Goal: Information Seeking & Learning: Find specific fact

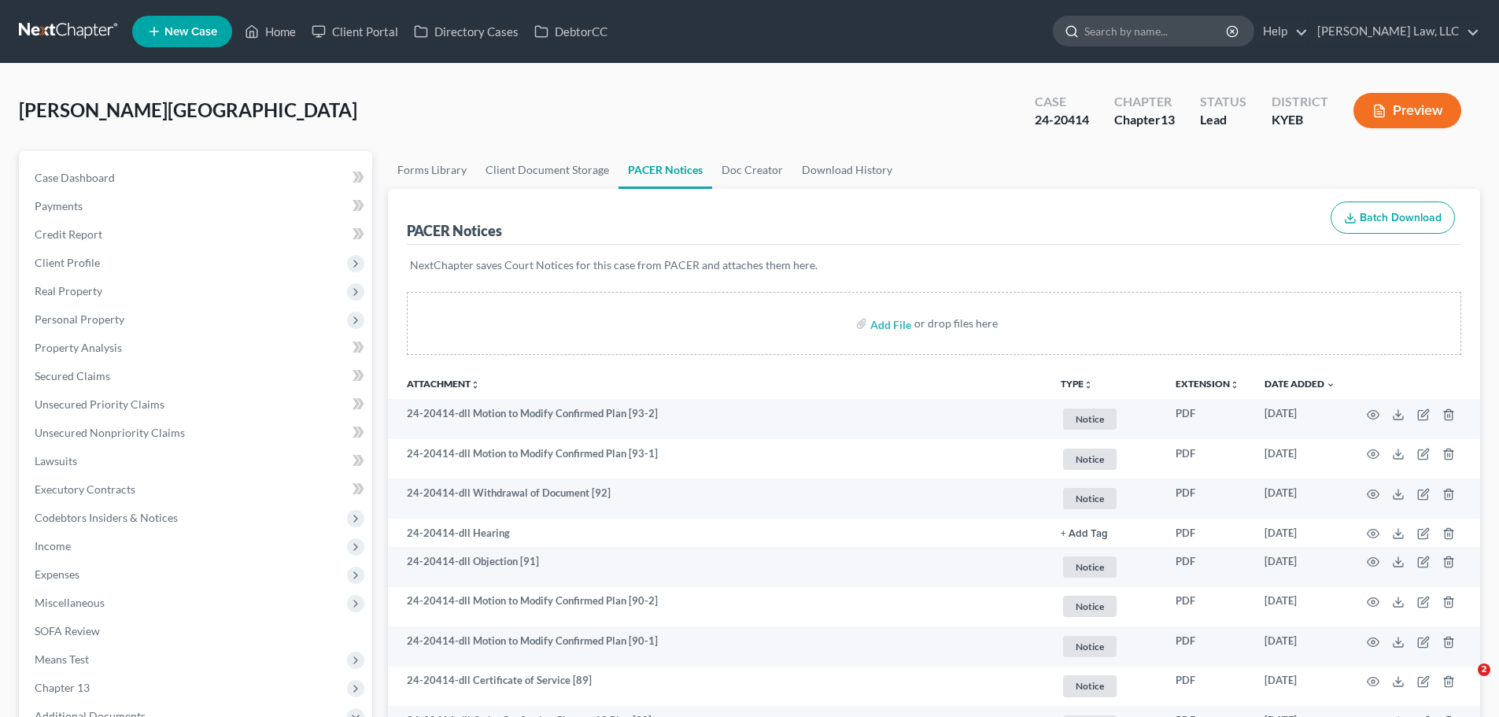
click at [1141, 34] on input "search" at bounding box center [1156, 31] width 144 height 29
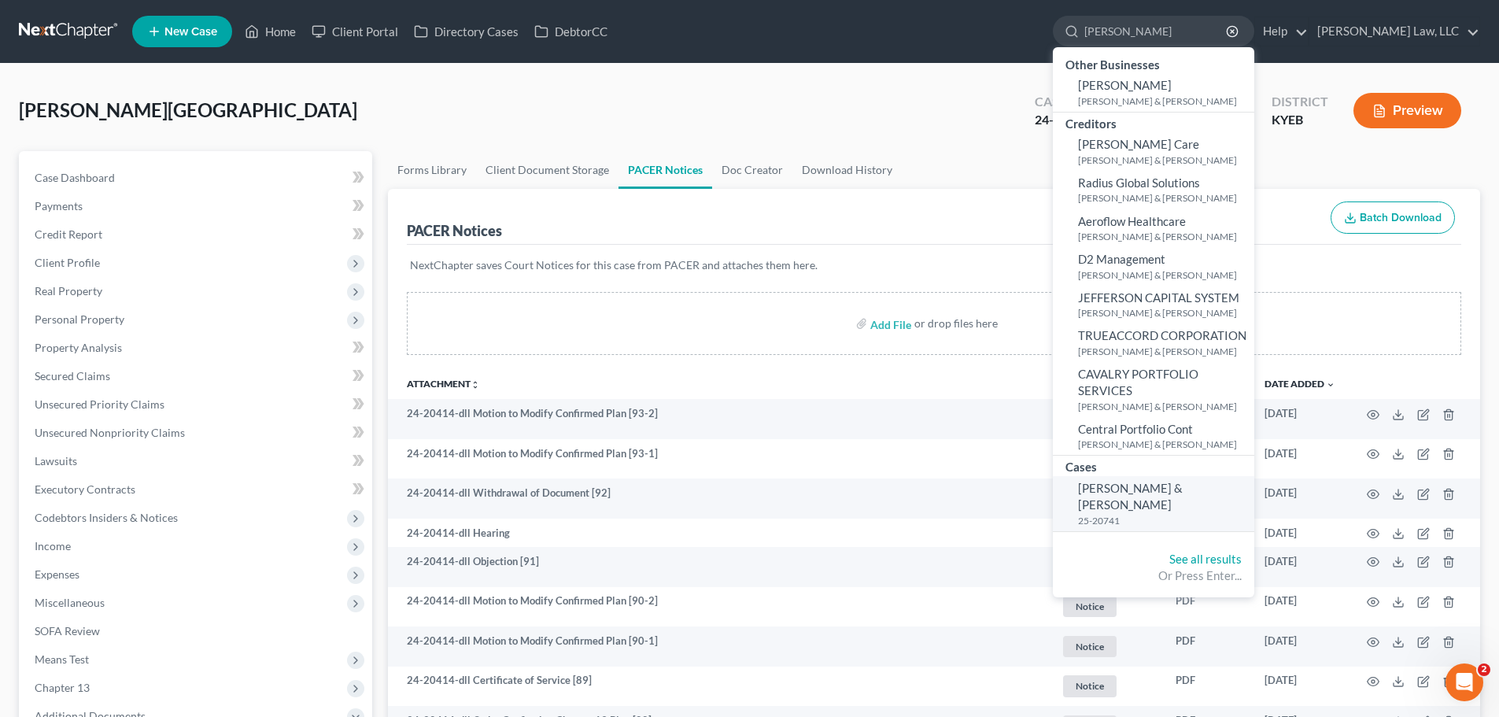
type input "mccracken"
click at [1129, 489] on span "[PERSON_NAME] & [PERSON_NAME]" at bounding box center [1130, 496] width 105 height 31
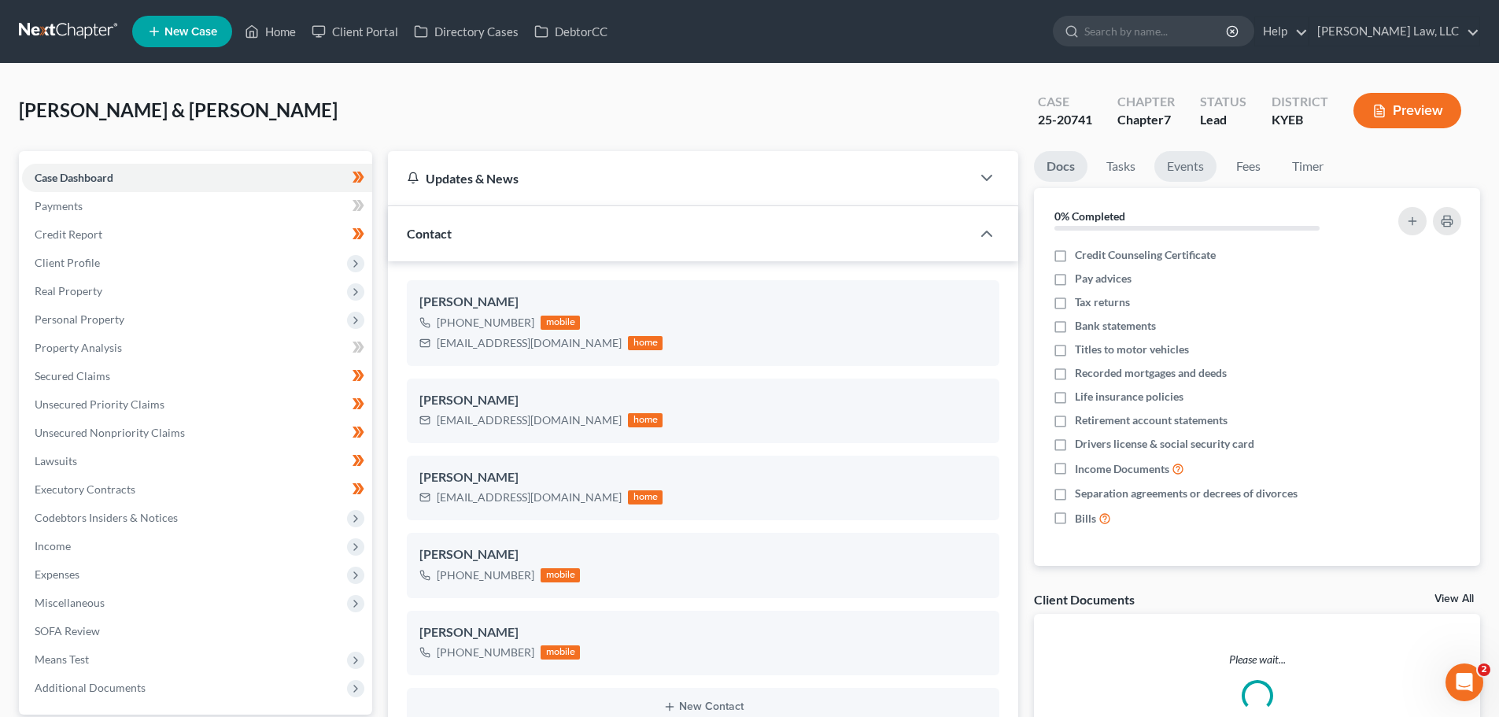
click at [1177, 163] on link "Events" at bounding box center [1185, 166] width 62 height 31
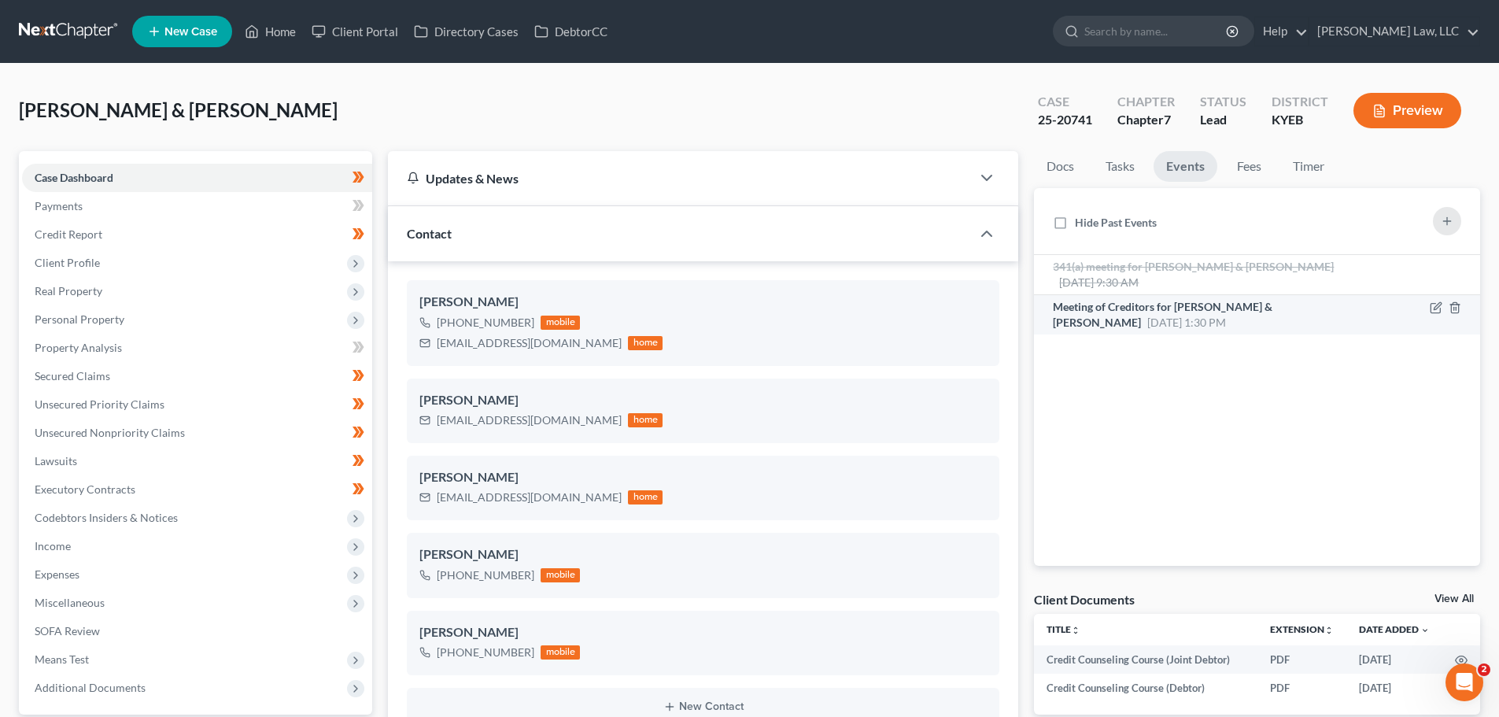
click at [1118, 309] on span "Meeting of Creditors for [PERSON_NAME] & [PERSON_NAME]" at bounding box center [1163, 314] width 220 height 29
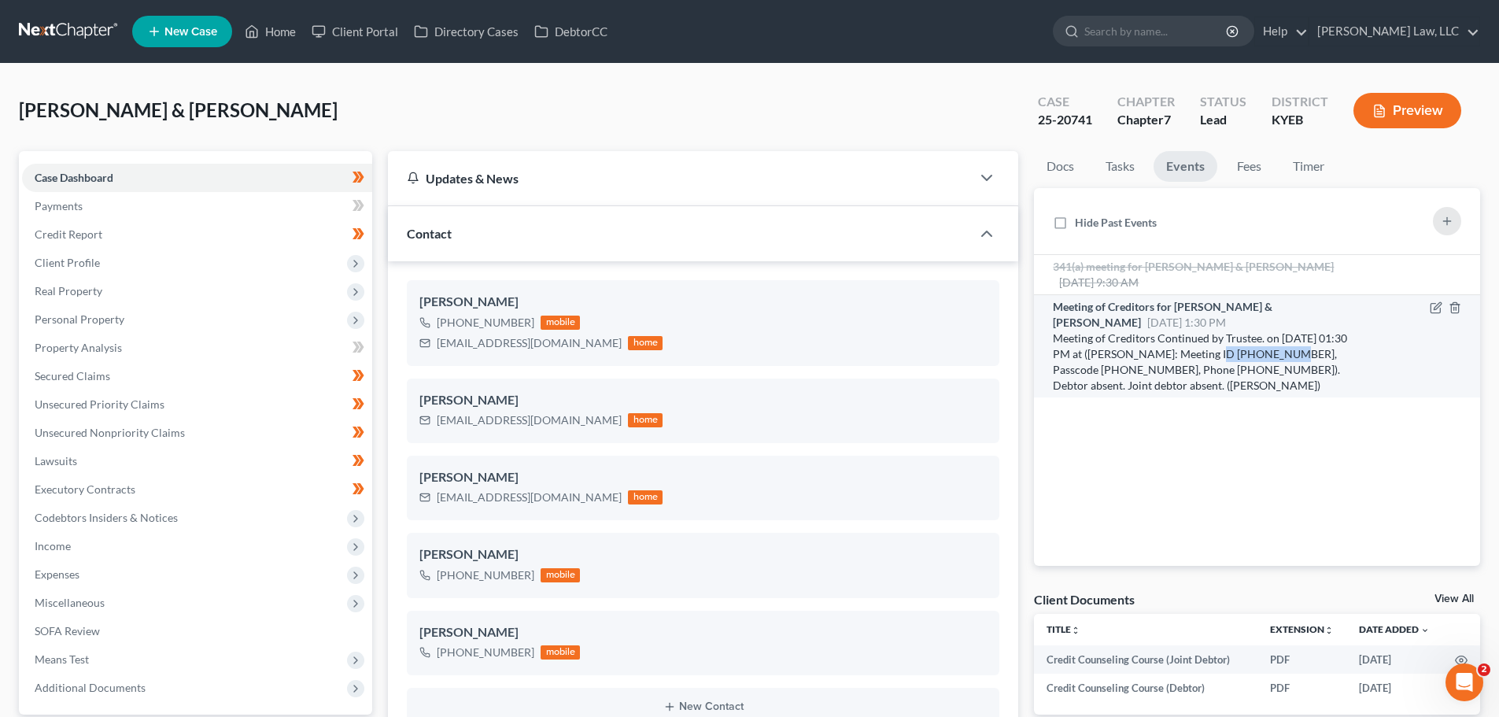
drag, startPoint x: 1208, startPoint y: 352, endPoint x: 1273, endPoint y: 355, distance: 65.4
click at [1273, 355] on div "Meeting of Creditors Continued by Trustee. on 10/6/2025 at 01:30 PM at (Baker: …" at bounding box center [1204, 361] width 302 height 63
copy div "916 584 8685"
click at [1067, 365] on div "Meeting of Creditors Continued by Trustee. on 10/6/2025 at 01:30 PM at (Baker: …" at bounding box center [1204, 361] width 302 height 63
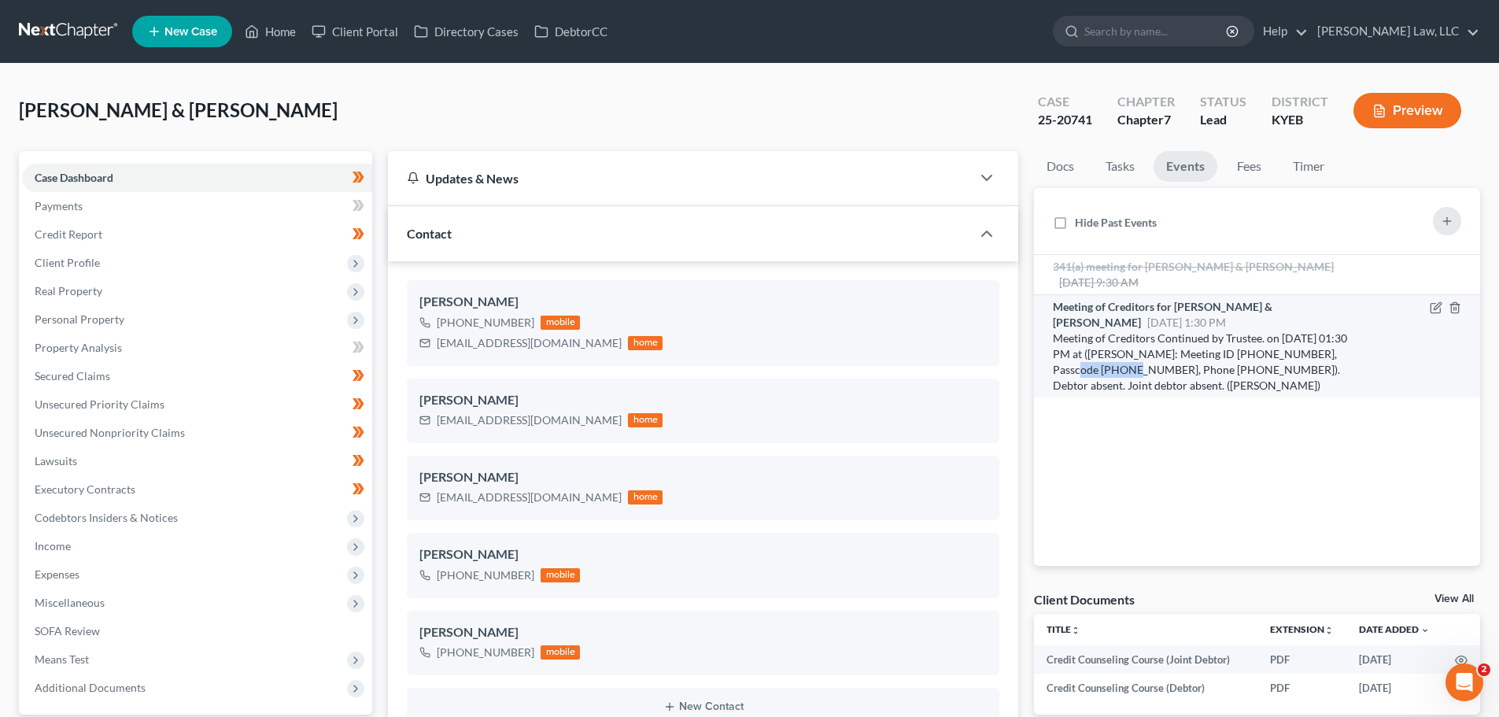
copy div "3028207013"
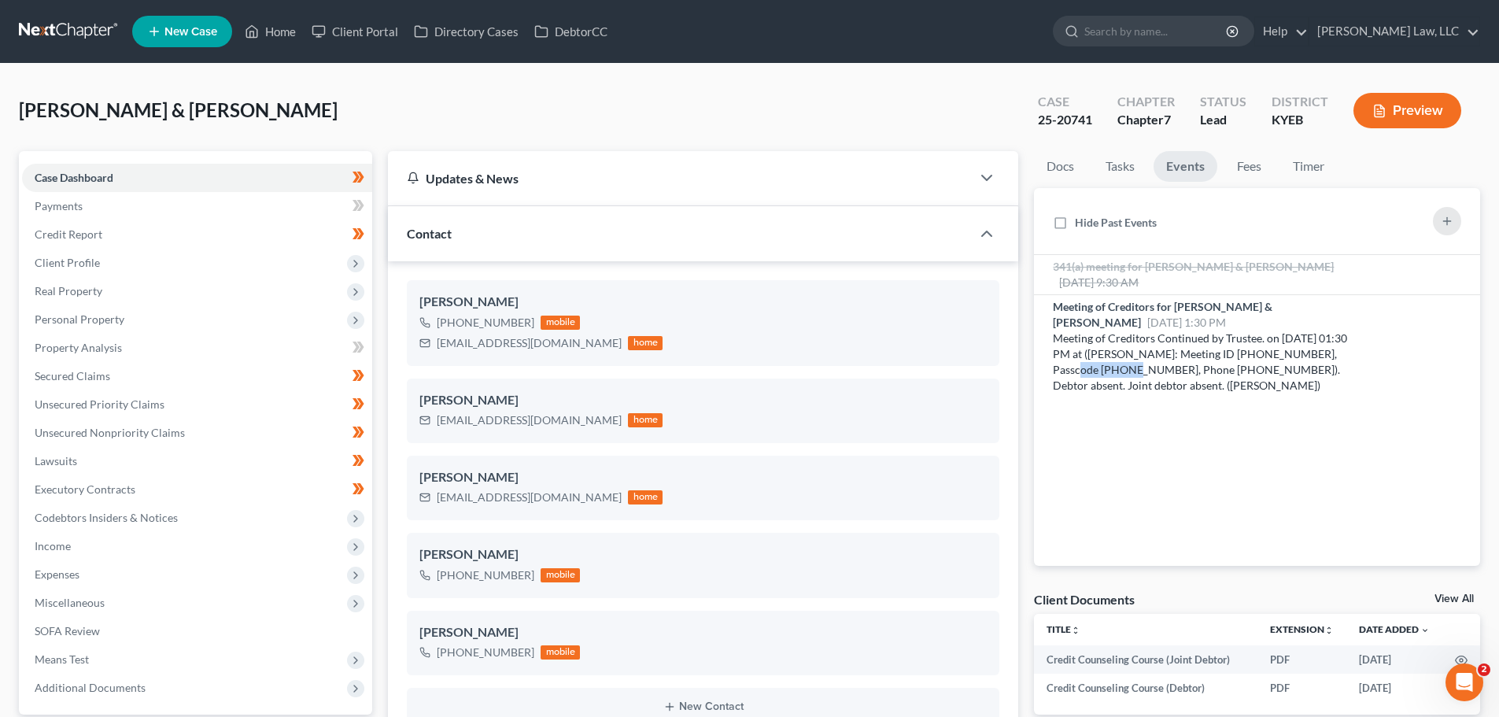
click at [22, 33] on link at bounding box center [69, 31] width 101 height 28
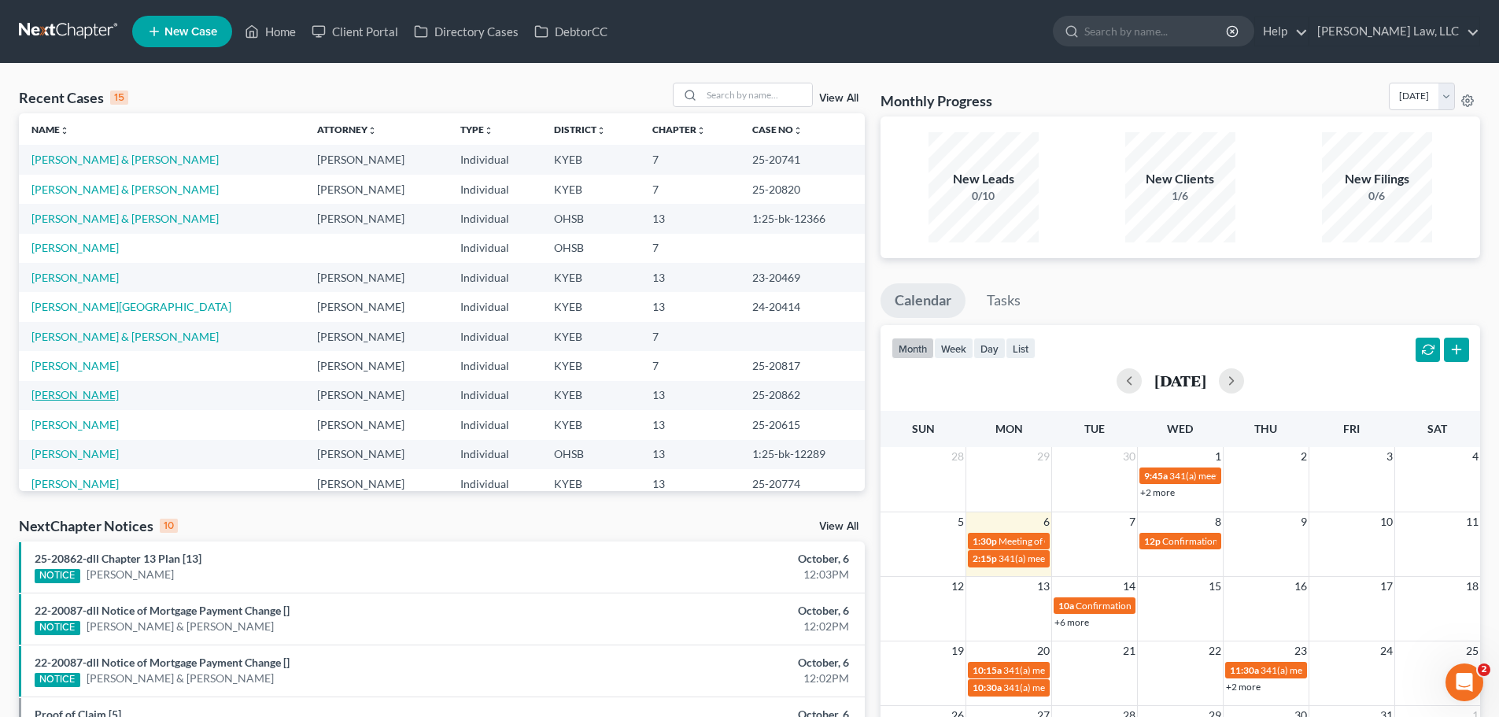
click at [64, 396] on link "[PERSON_NAME]" at bounding box center [74, 394] width 87 height 13
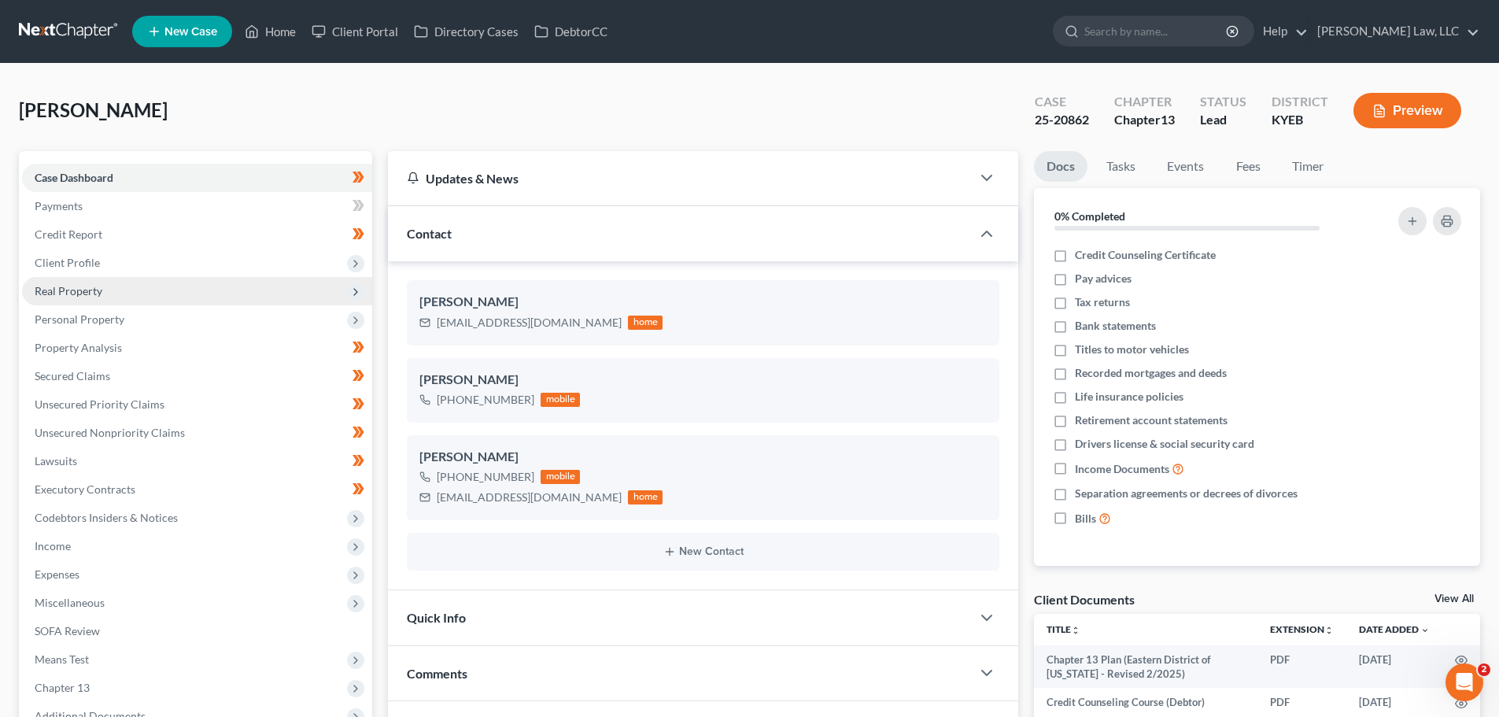
click at [87, 291] on span "Real Property" at bounding box center [69, 290] width 68 height 13
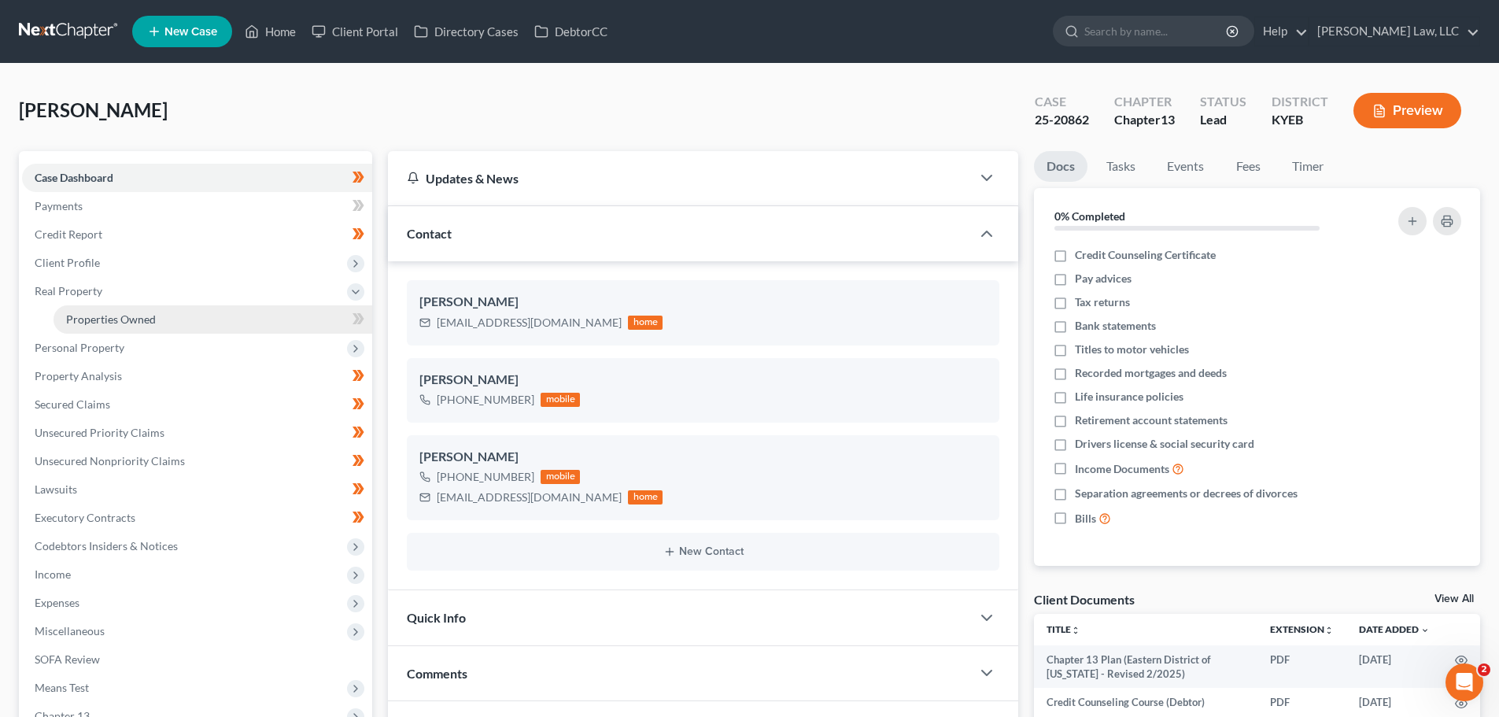
click at [93, 311] on link "Properties Owned" at bounding box center [213, 319] width 319 height 28
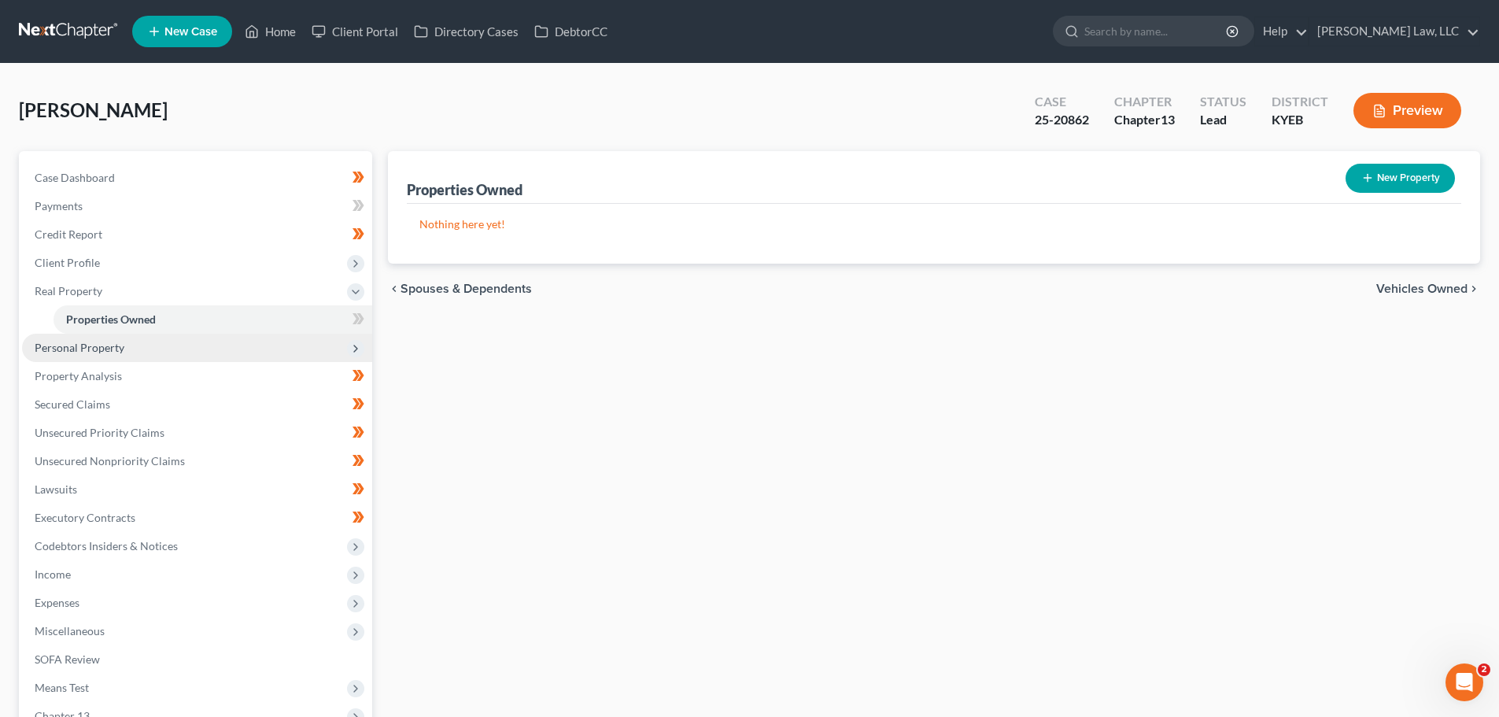
click at [101, 354] on span "Personal Property" at bounding box center [197, 348] width 350 height 28
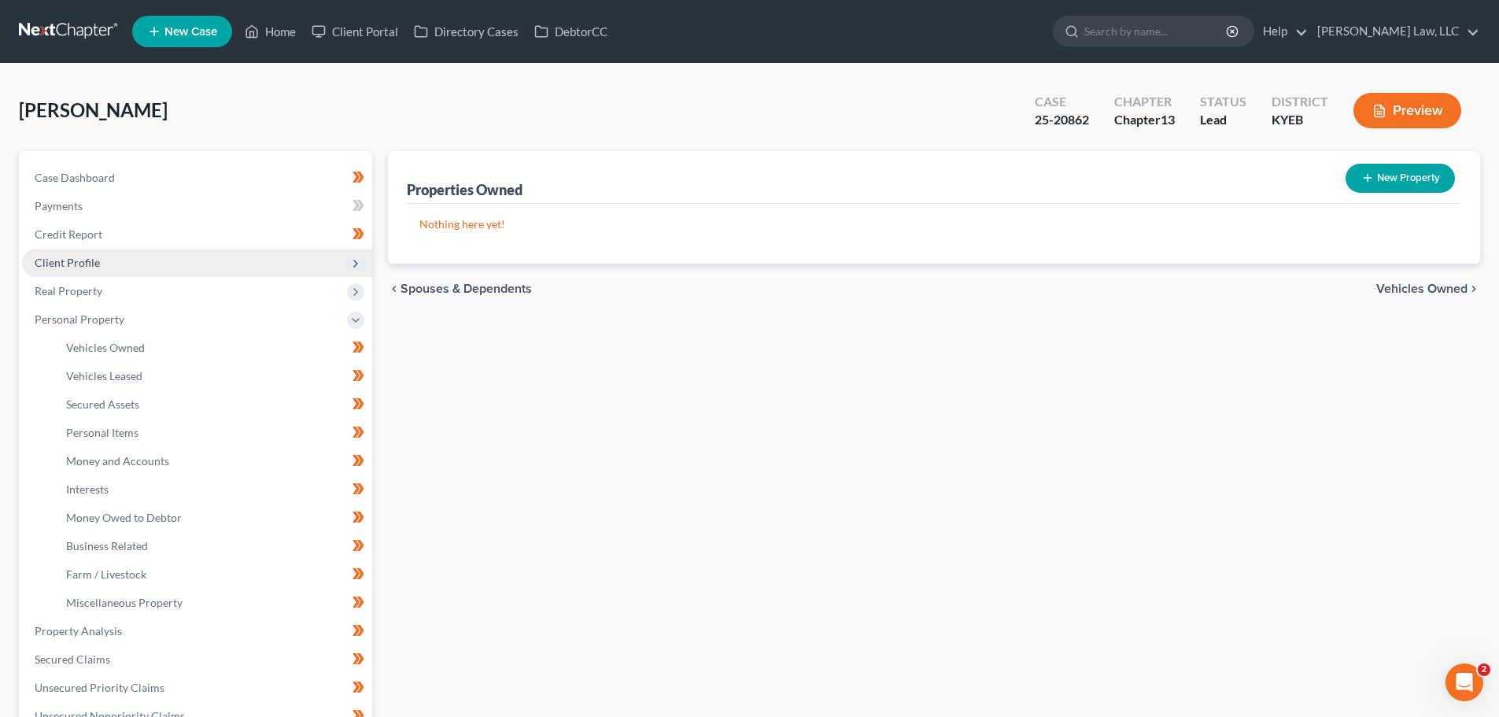
click at [94, 256] on span "Client Profile" at bounding box center [67, 262] width 65 height 13
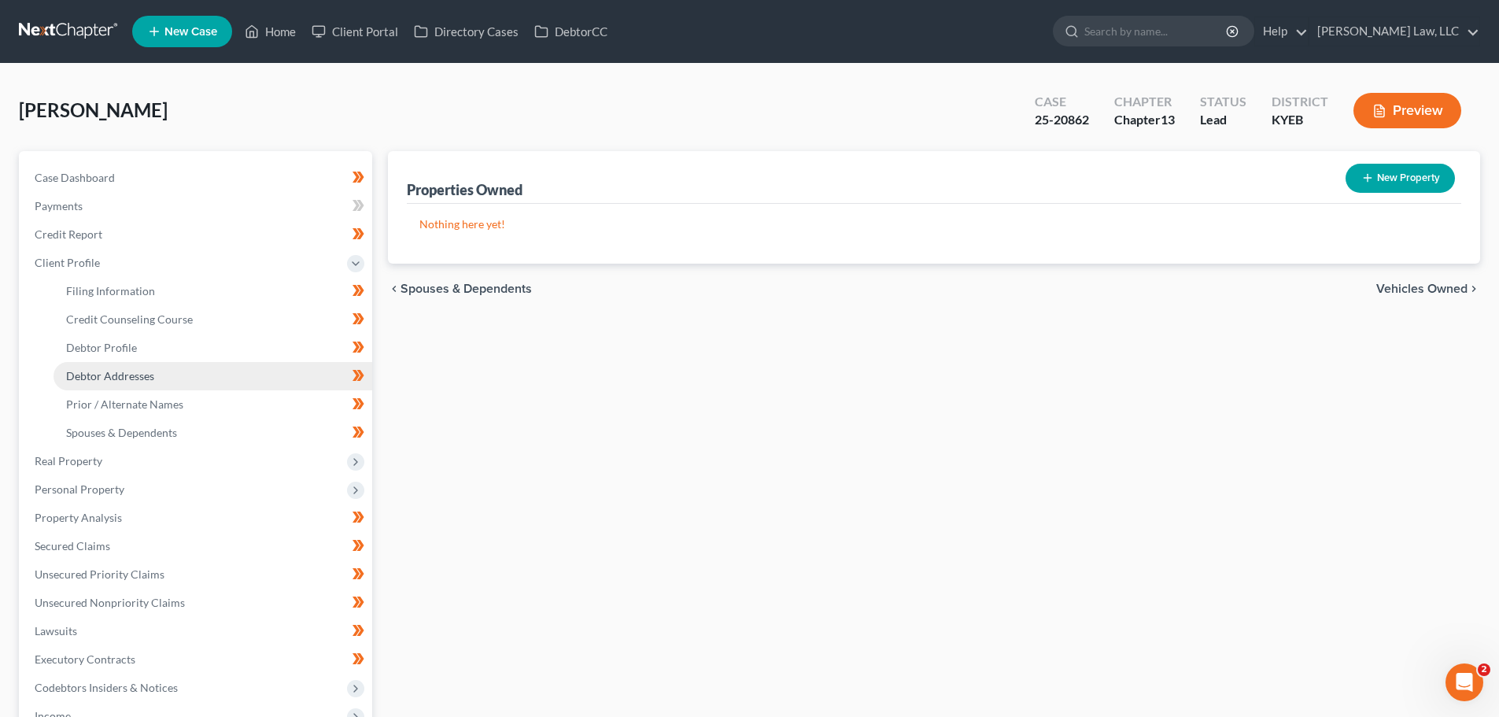
click at [120, 369] on span "Debtor Addresses" at bounding box center [110, 375] width 88 height 13
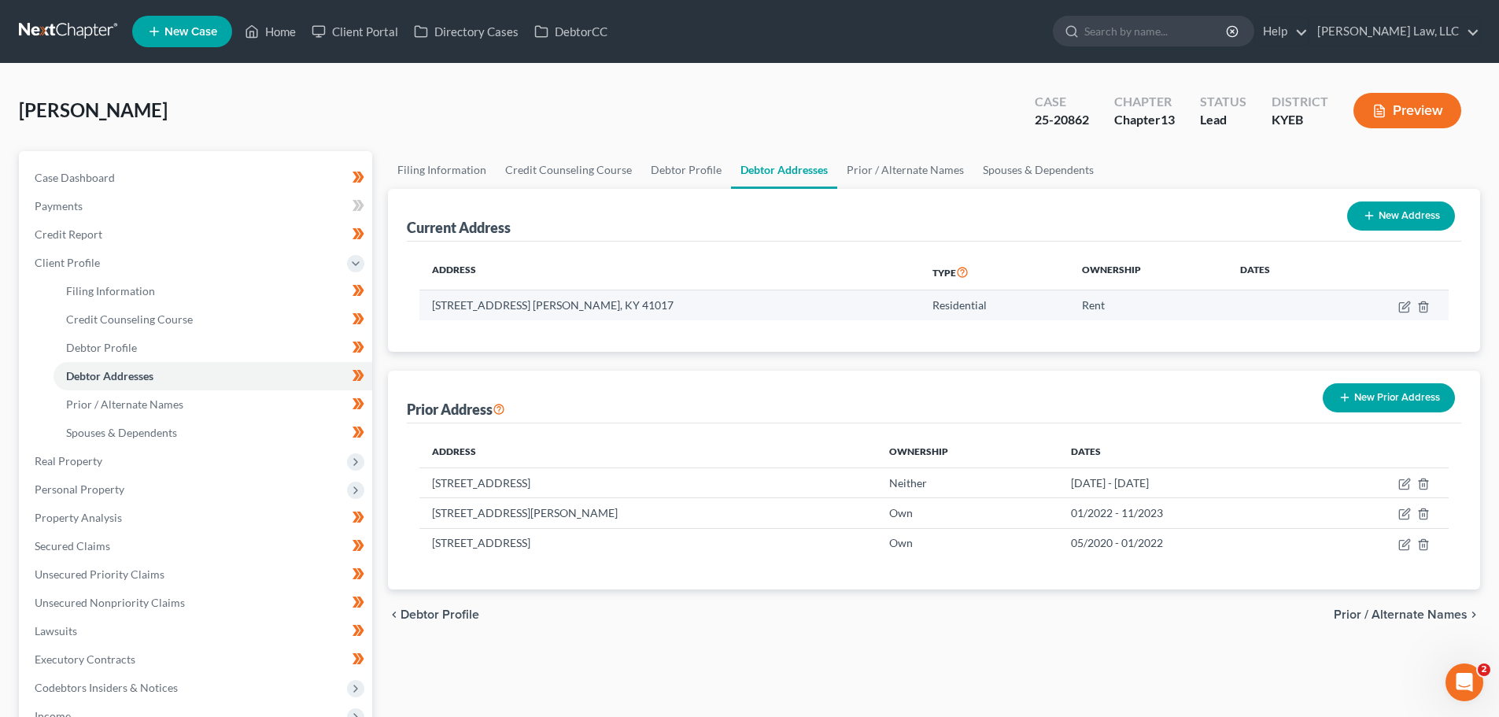
drag, startPoint x: 675, startPoint y: 305, endPoint x: 430, endPoint y: 318, distance: 245.1
click at [430, 318] on td "[STREET_ADDRESS] [PERSON_NAME], KY 41017" at bounding box center [669, 305] width 500 height 30
copy td "[STREET_ADDRESS] [PERSON_NAME], KY 41017"
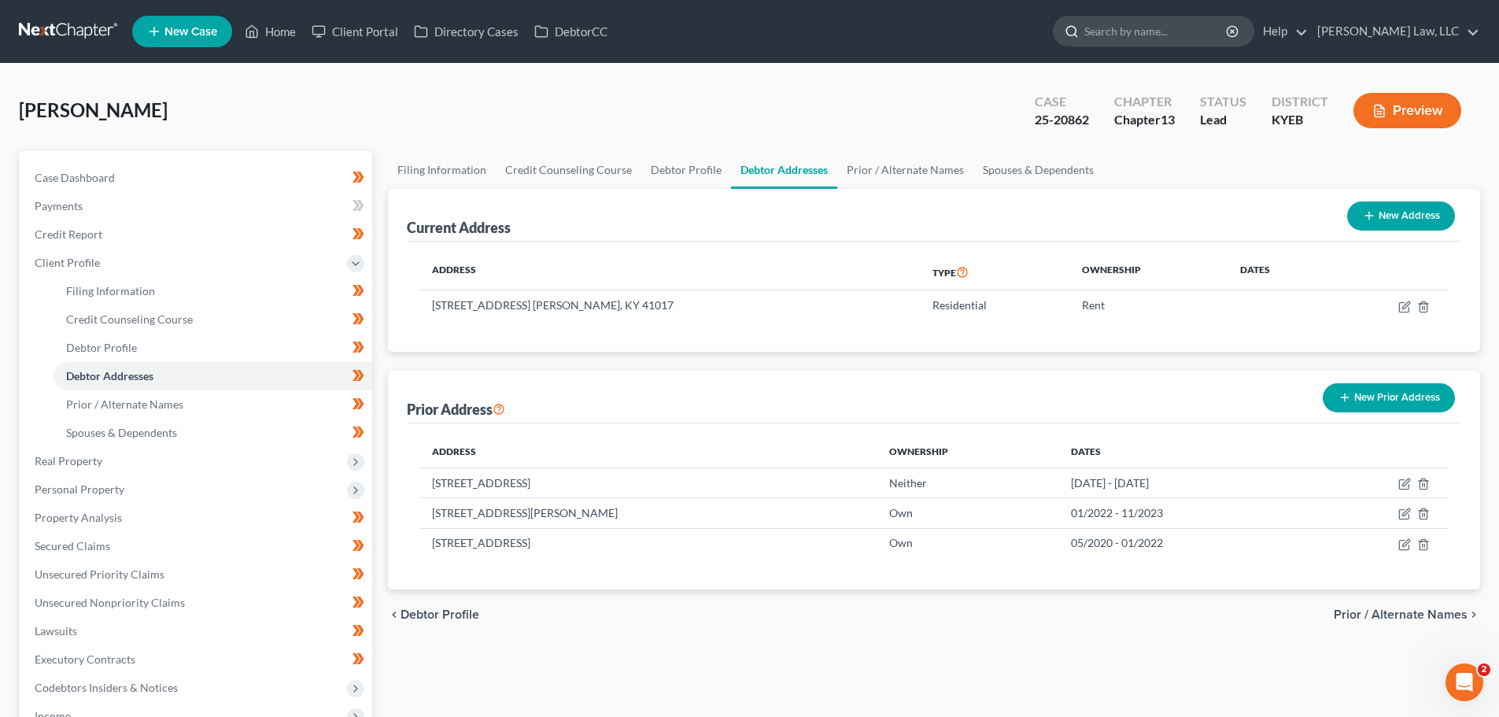
click at [1142, 28] on input "search" at bounding box center [1156, 31] width 144 height 29
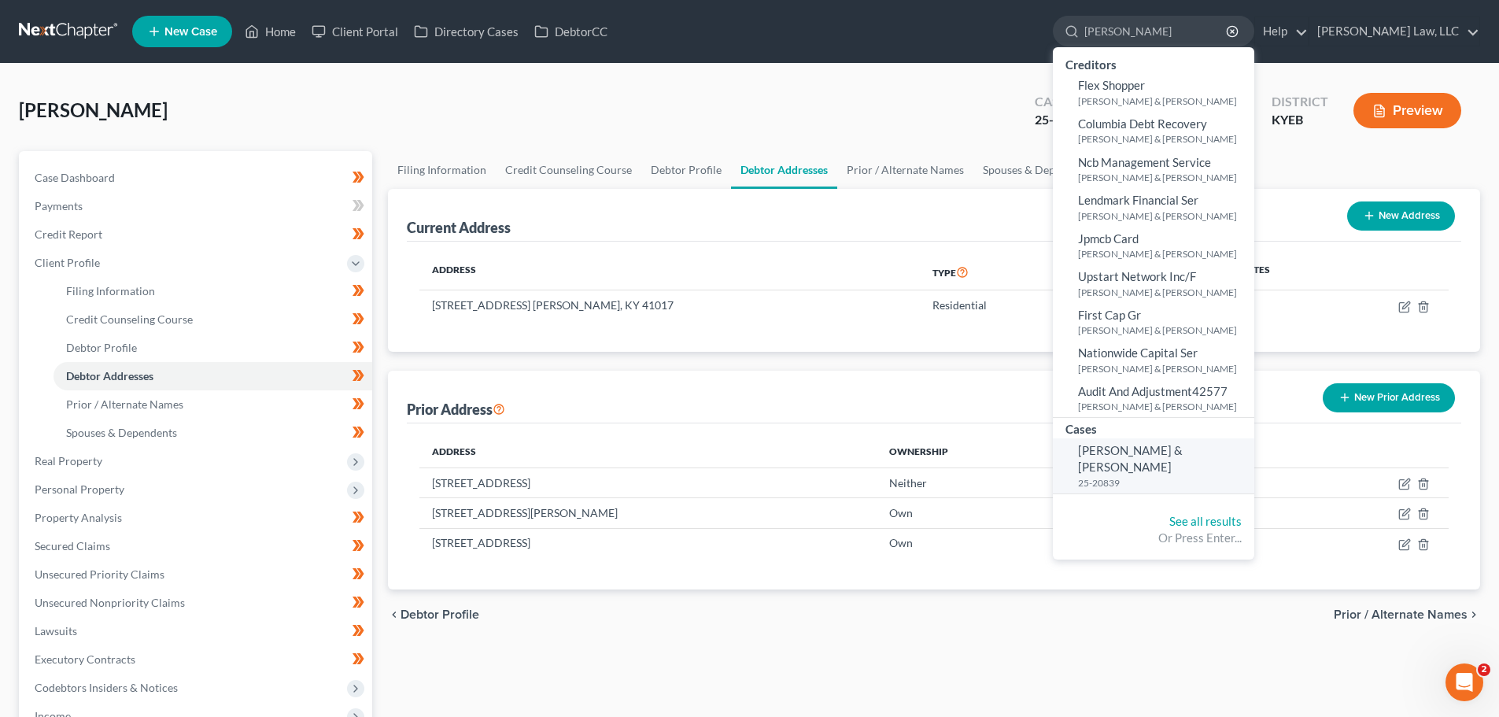
type input "[PERSON_NAME]"
click at [1121, 452] on span "[PERSON_NAME] & [PERSON_NAME]" at bounding box center [1130, 458] width 105 height 31
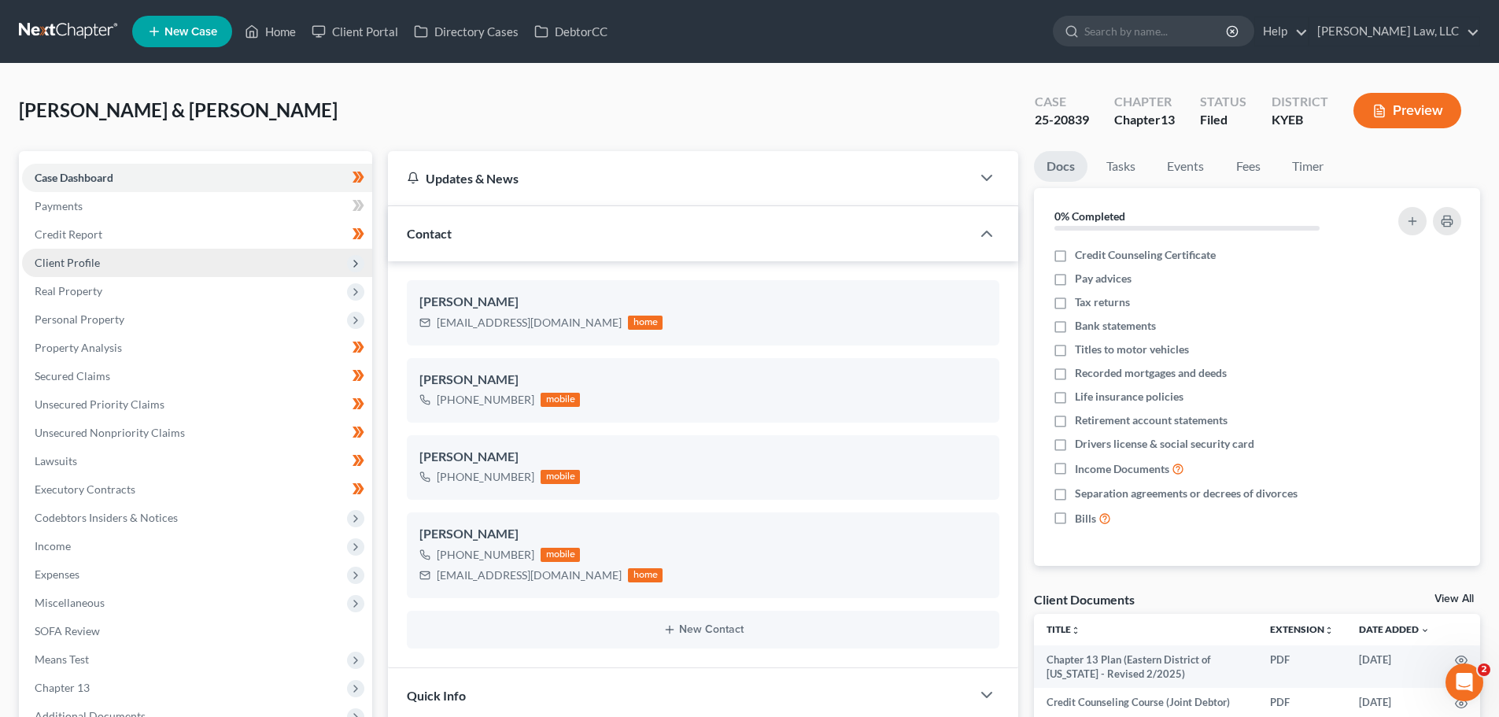
click at [78, 257] on span "Client Profile" at bounding box center [67, 262] width 65 height 13
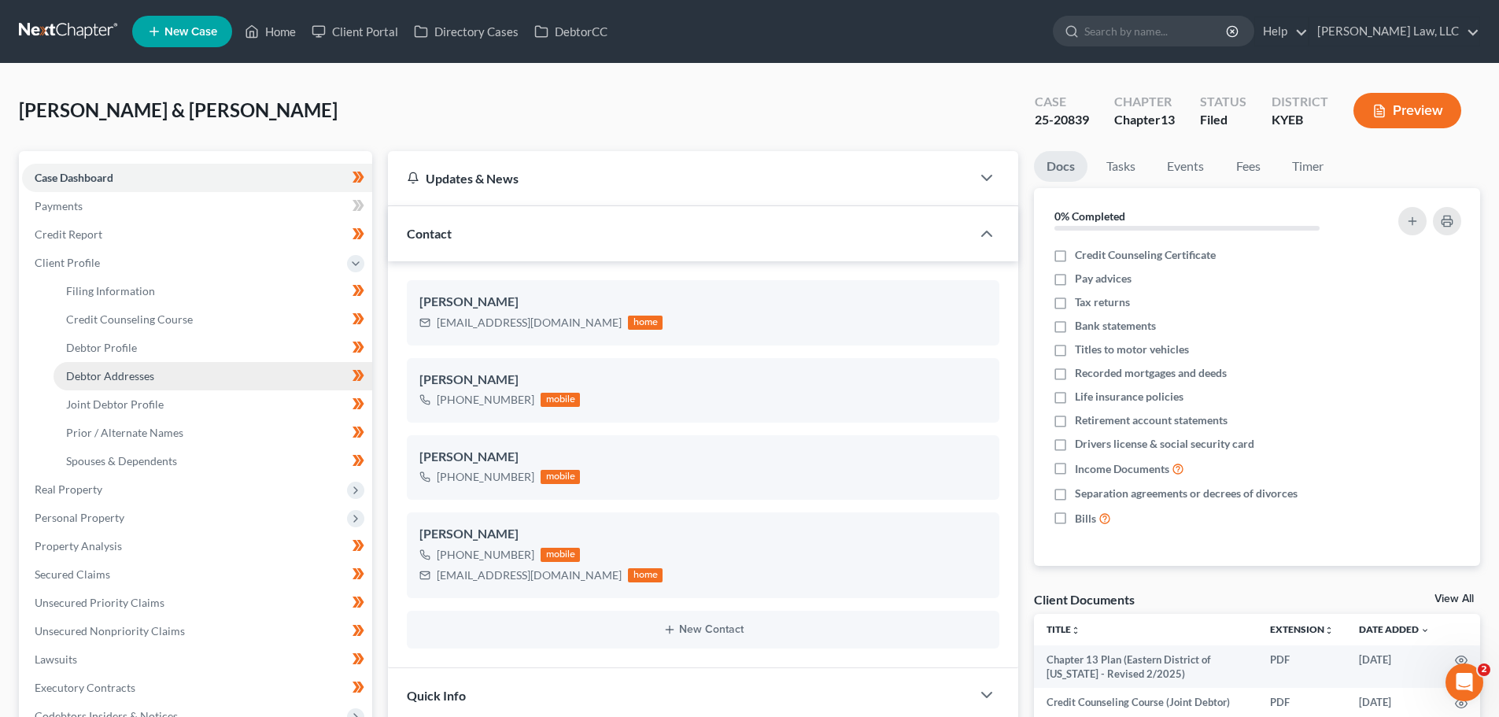
click at [114, 382] on link "Debtor Addresses" at bounding box center [213, 376] width 319 height 28
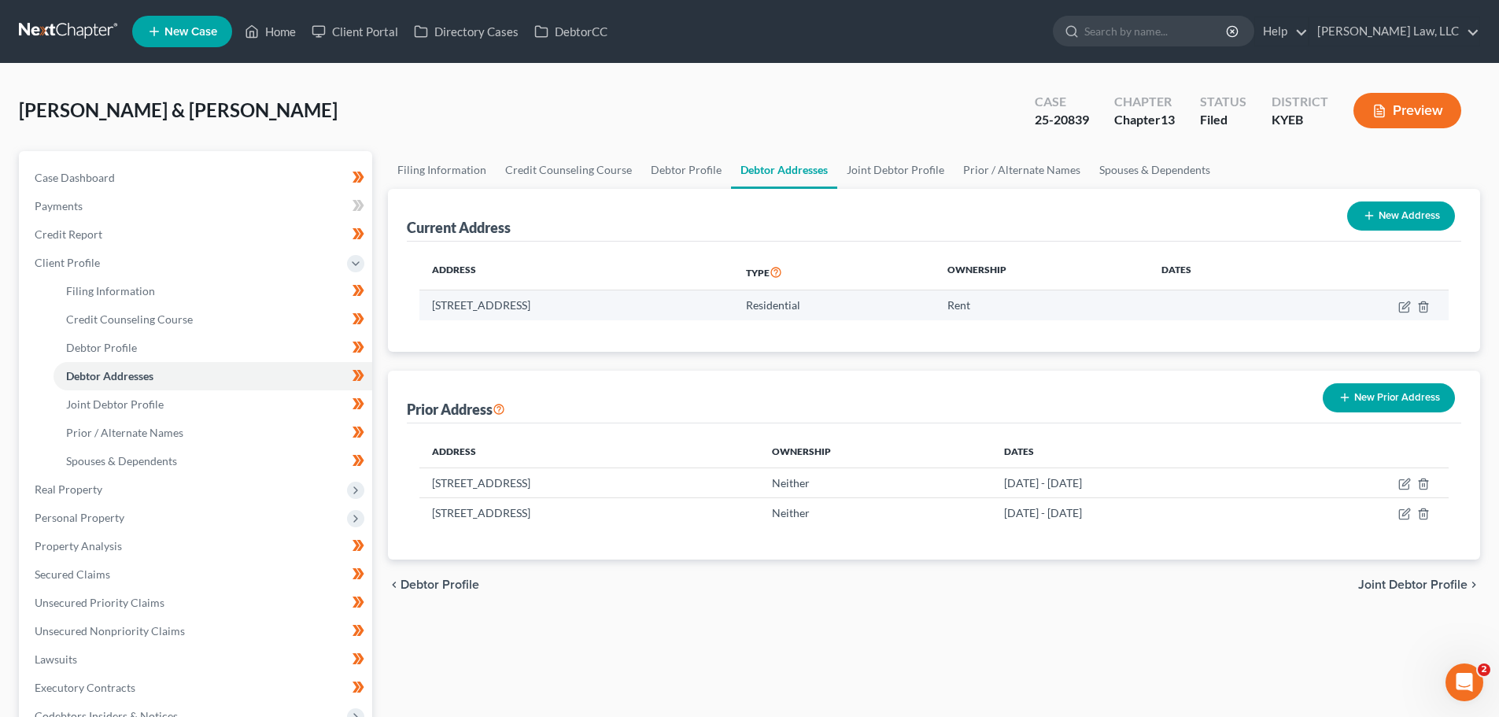
drag, startPoint x: 651, startPoint y: 297, endPoint x: 428, endPoint y: 318, distance: 223.6
click at [428, 318] on td "[STREET_ADDRESS]" at bounding box center [576, 305] width 314 height 30
copy td "[STREET_ADDRESS]"
click at [72, 34] on link at bounding box center [69, 31] width 101 height 28
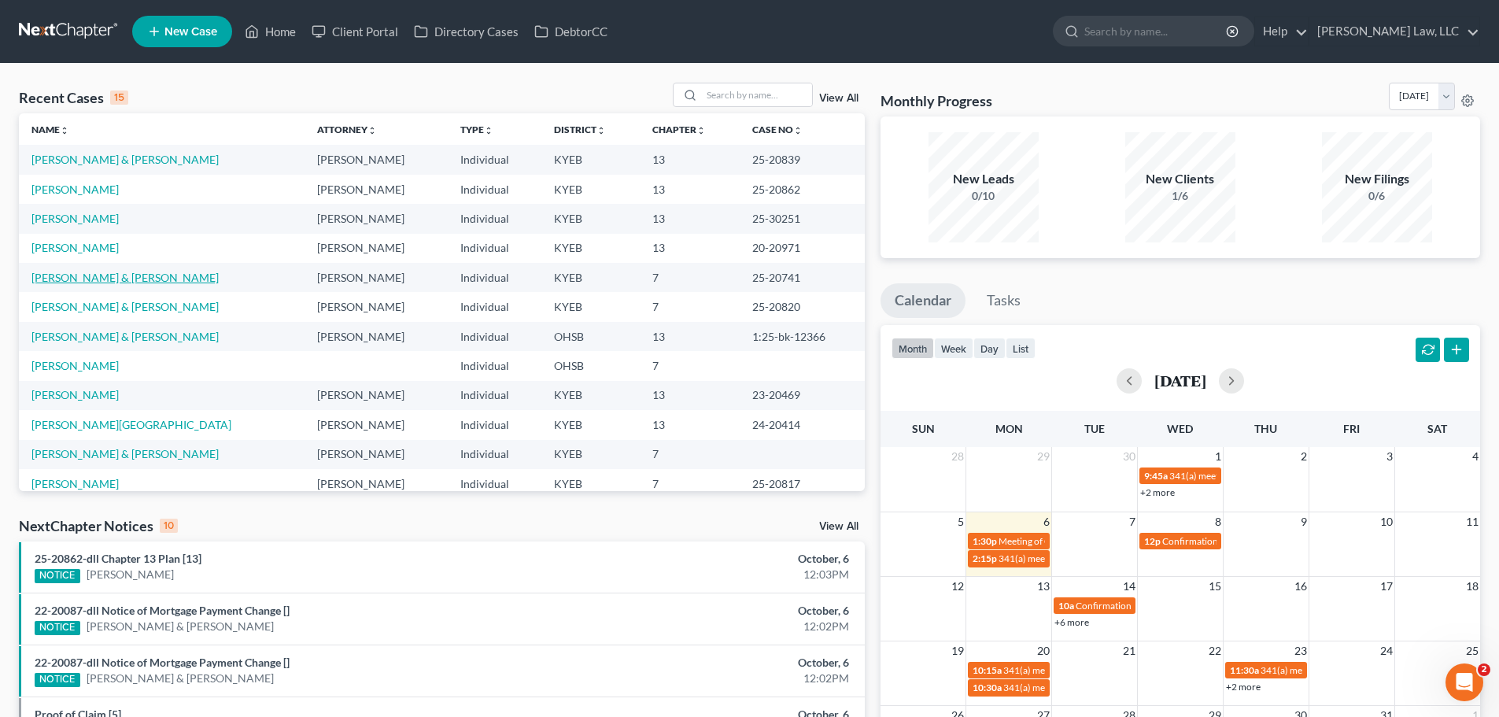
click at [116, 277] on link "[PERSON_NAME] & [PERSON_NAME]" at bounding box center [124, 277] width 187 height 13
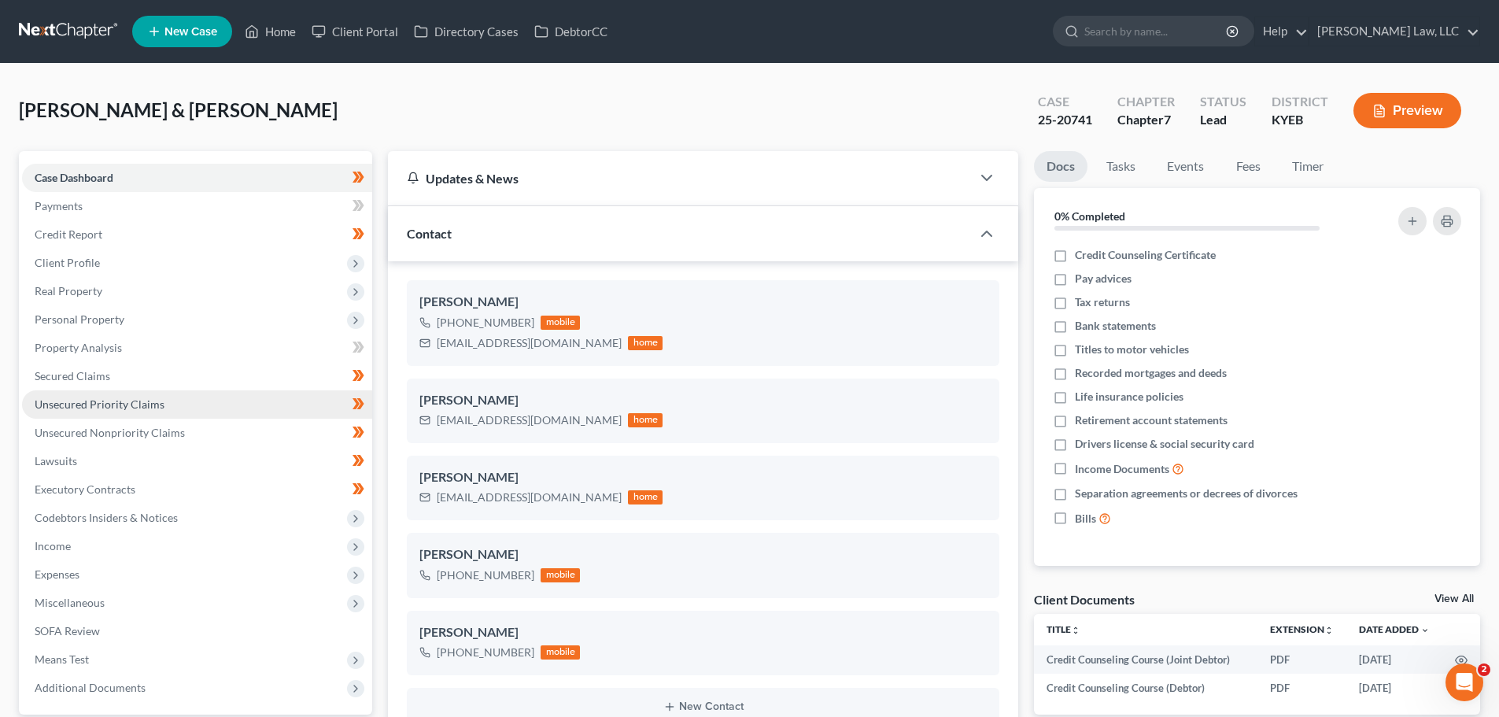
click at [77, 408] on span "Unsecured Priority Claims" at bounding box center [100, 403] width 130 height 13
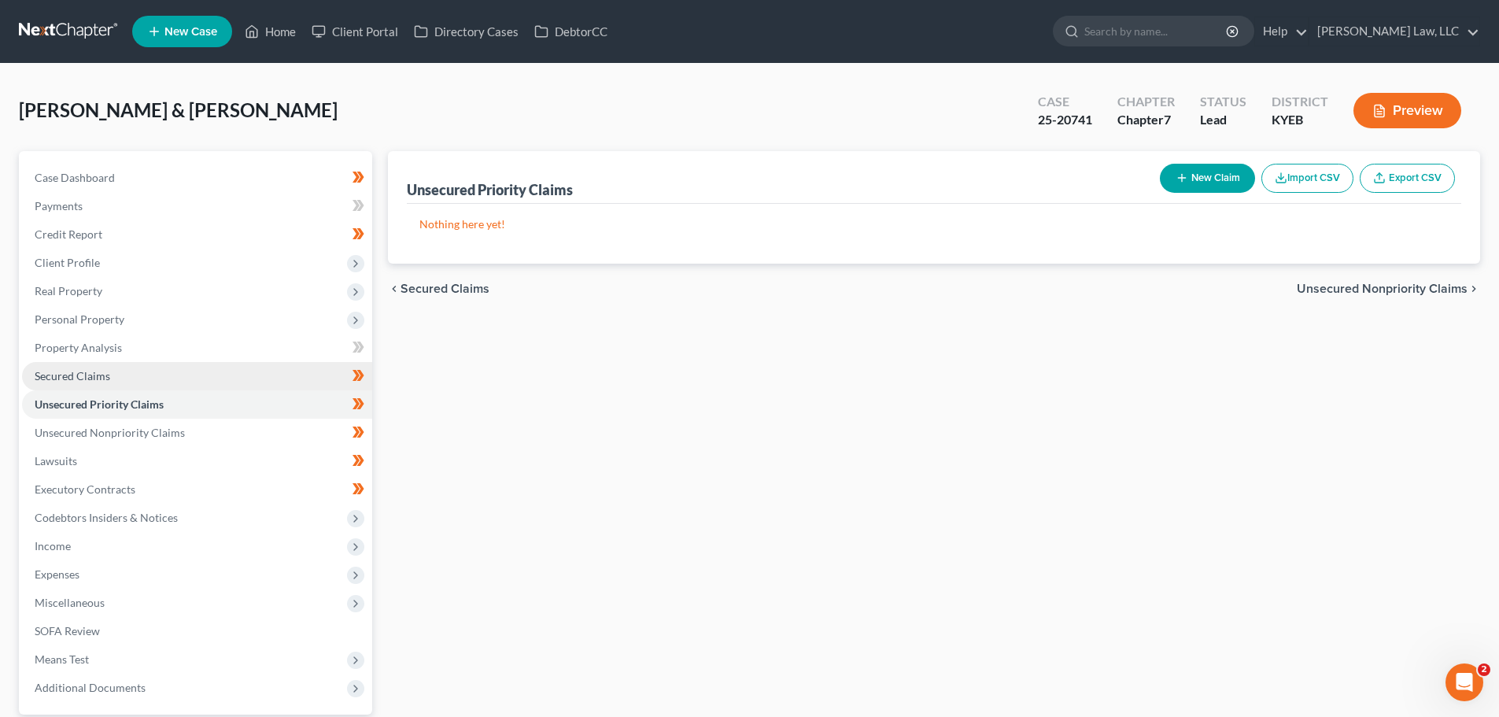
click at [63, 378] on span "Secured Claims" at bounding box center [73, 375] width 76 height 13
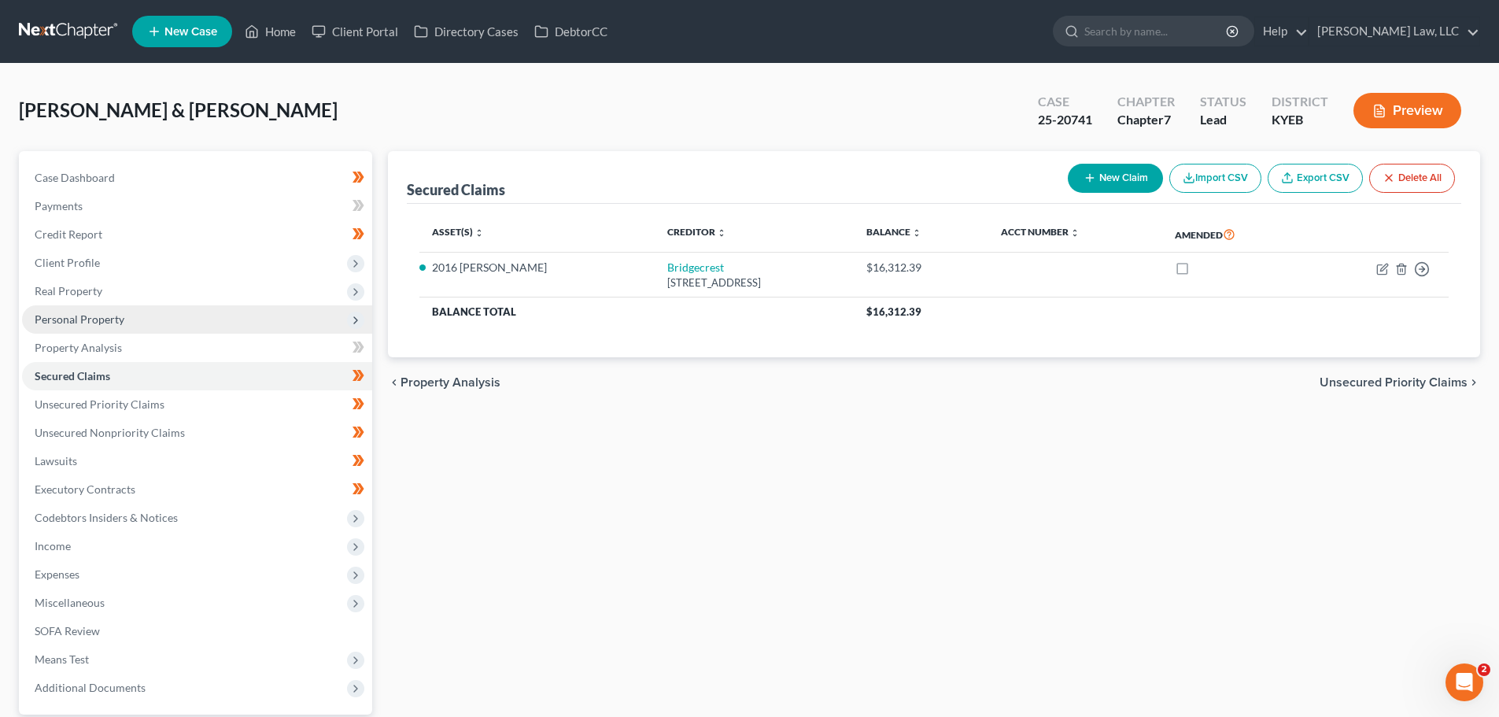
click at [69, 319] on span "Personal Property" at bounding box center [80, 318] width 90 height 13
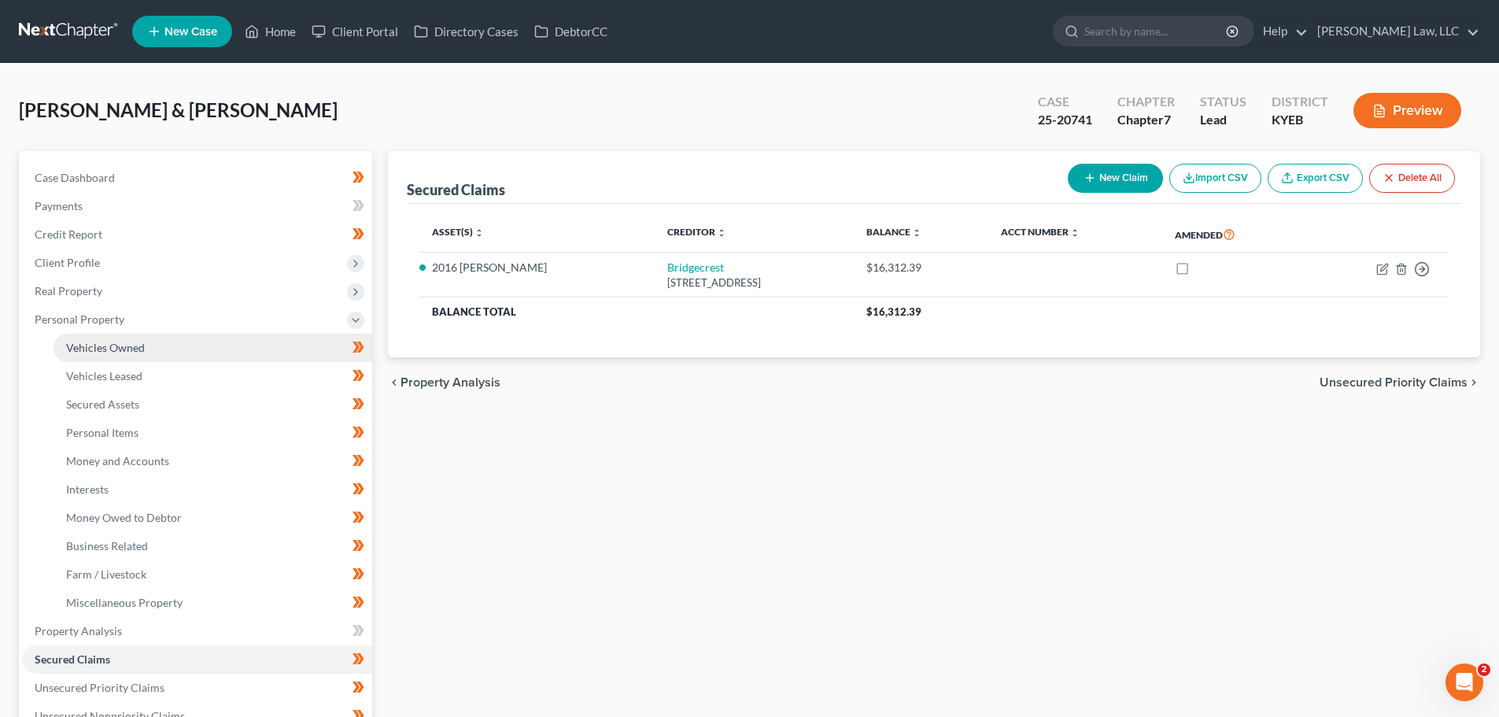
click at [72, 342] on span "Vehicles Owned" at bounding box center [105, 347] width 79 height 13
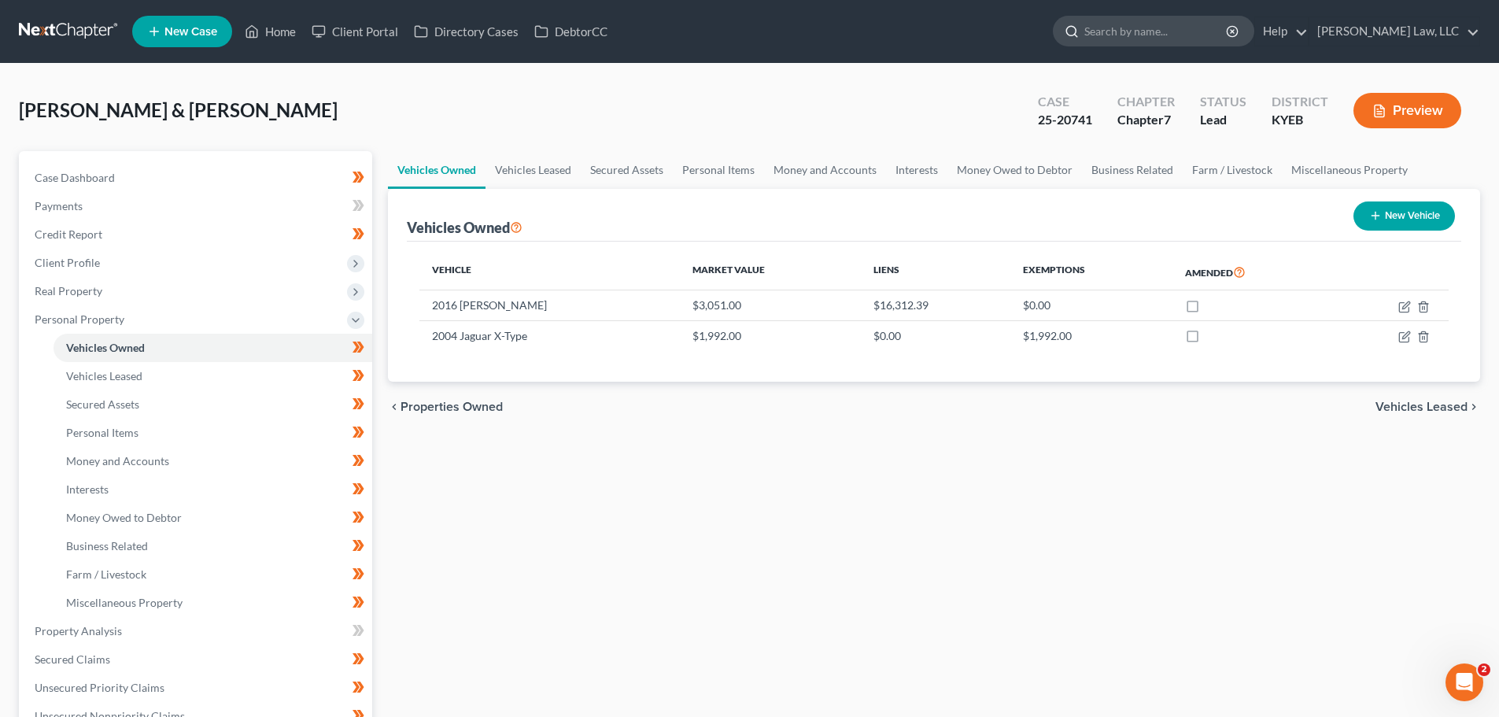
click at [1121, 39] on input "search" at bounding box center [1156, 31] width 144 height 29
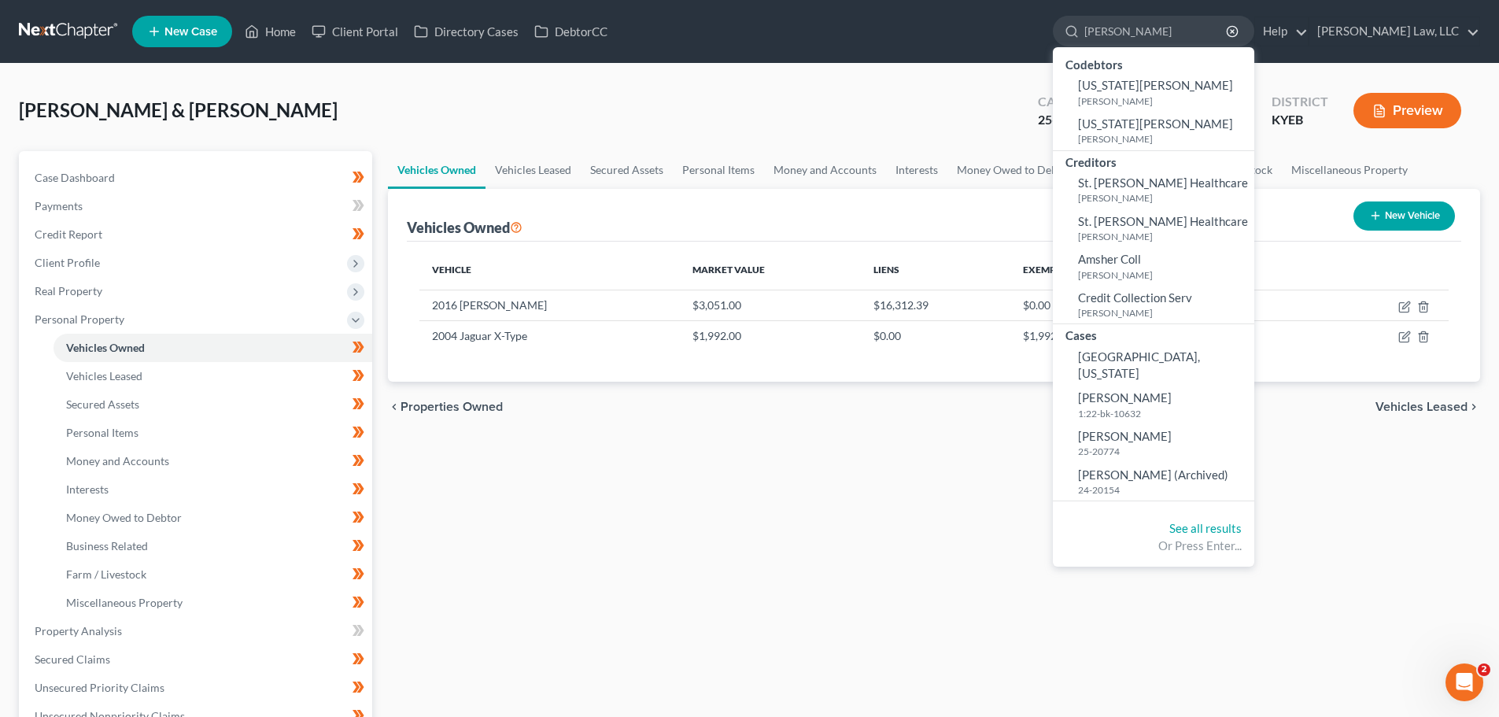
type input "hensley"
